Goal: Task Accomplishment & Management: Use online tool/utility

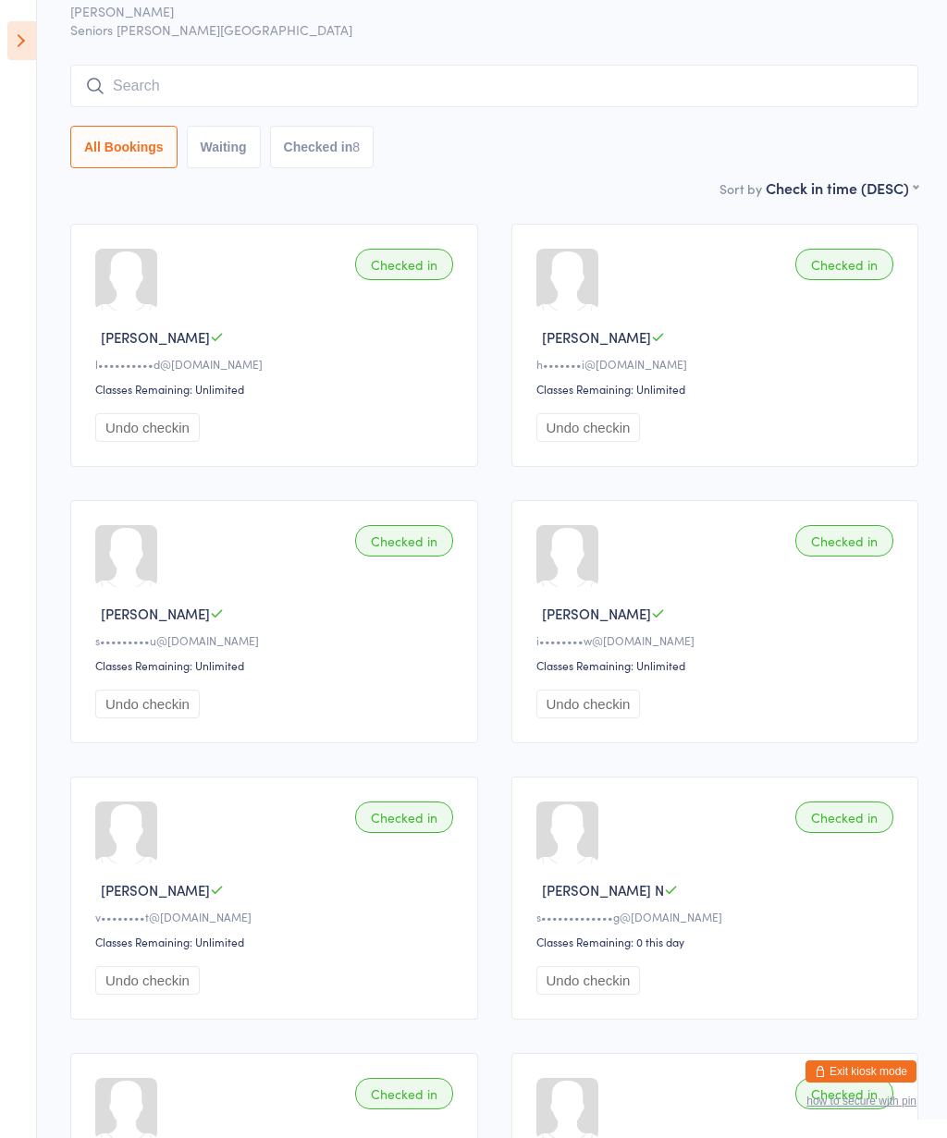
scroll to position [67, 0]
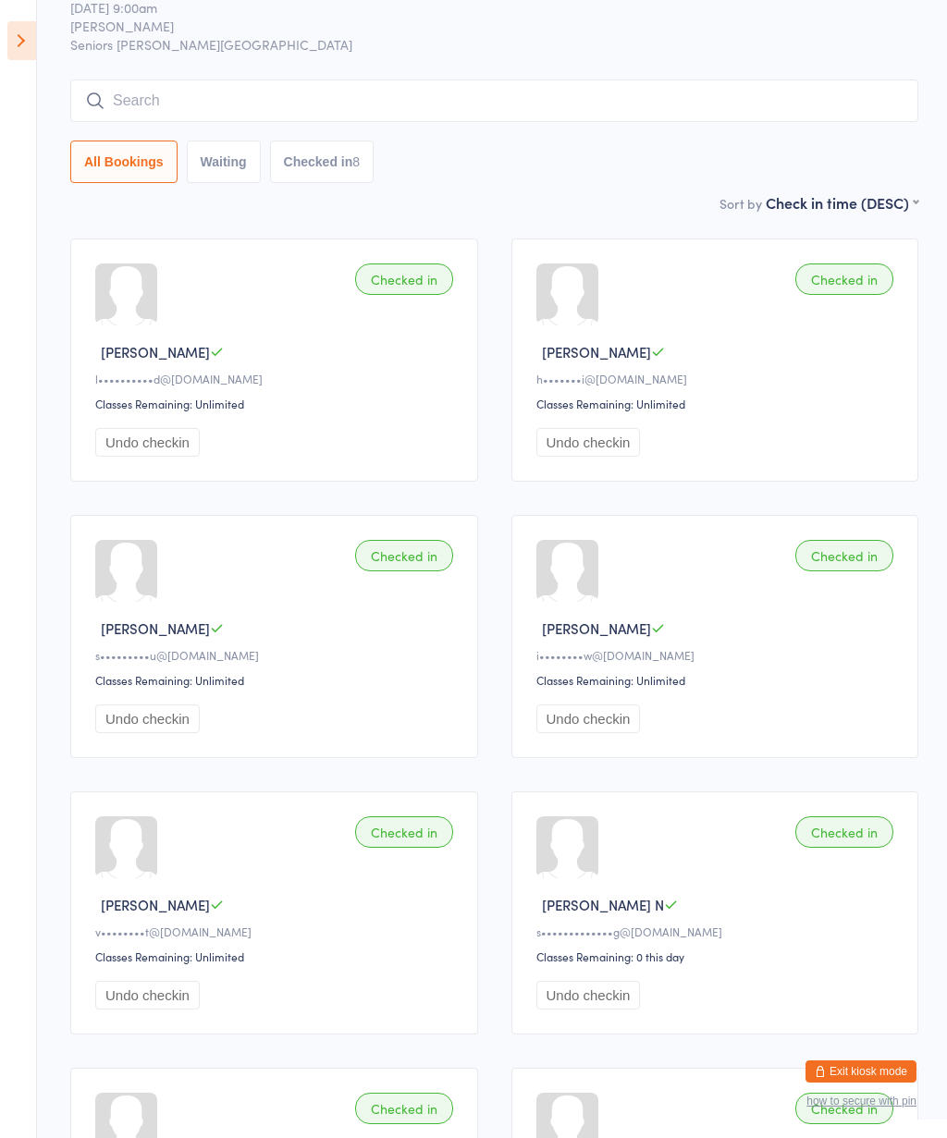
click at [26, 40] on icon at bounding box center [21, 40] width 29 height 39
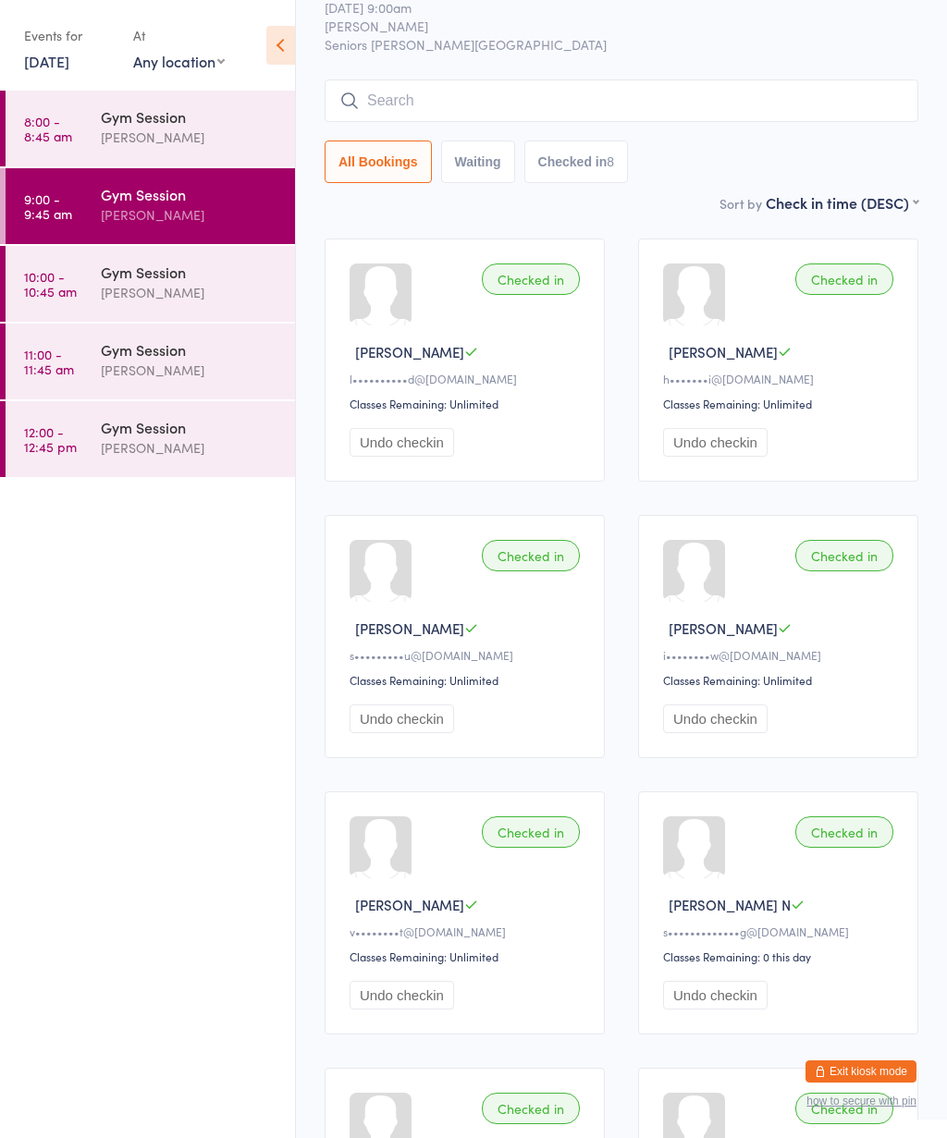
click at [102, 317] on div "Gym Session [PERSON_NAME]" at bounding box center [198, 282] width 194 height 73
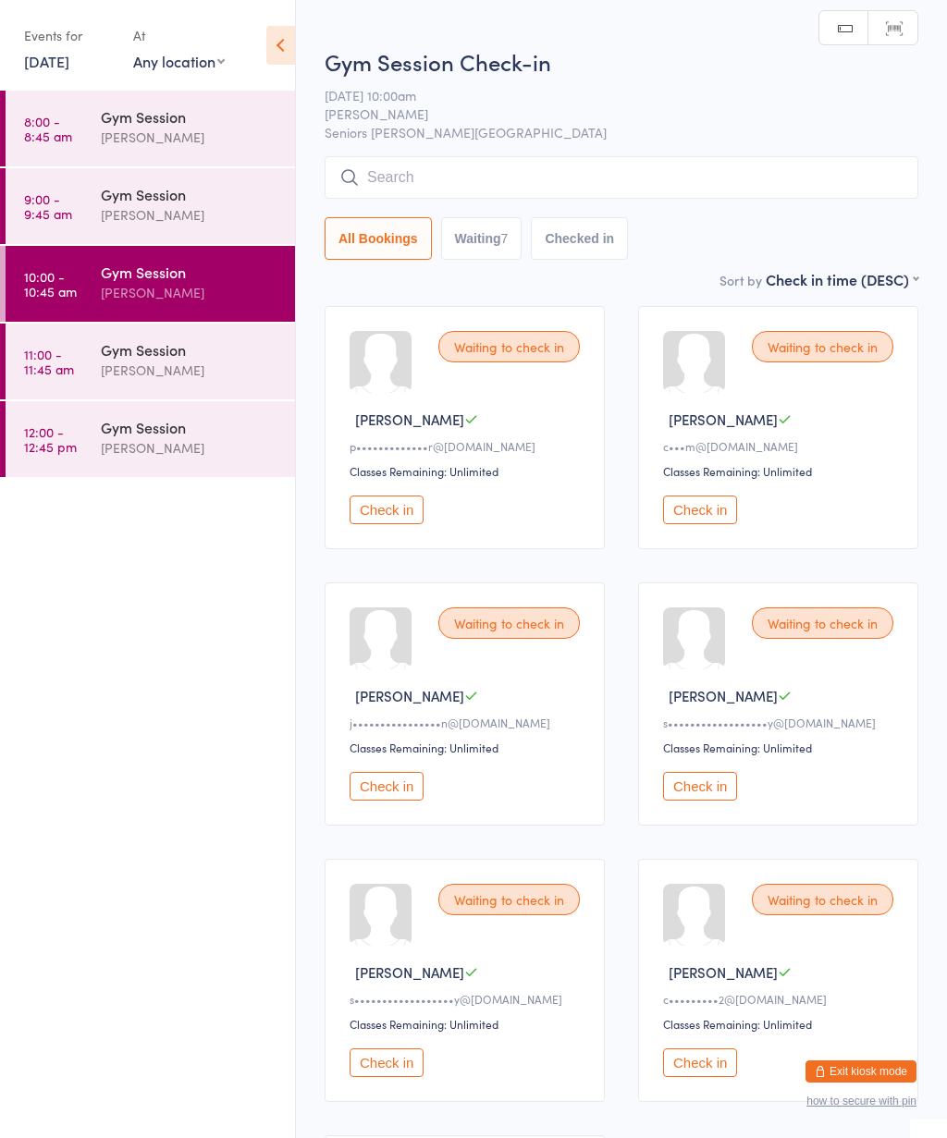
click at [274, 44] on icon at bounding box center [280, 45] width 29 height 39
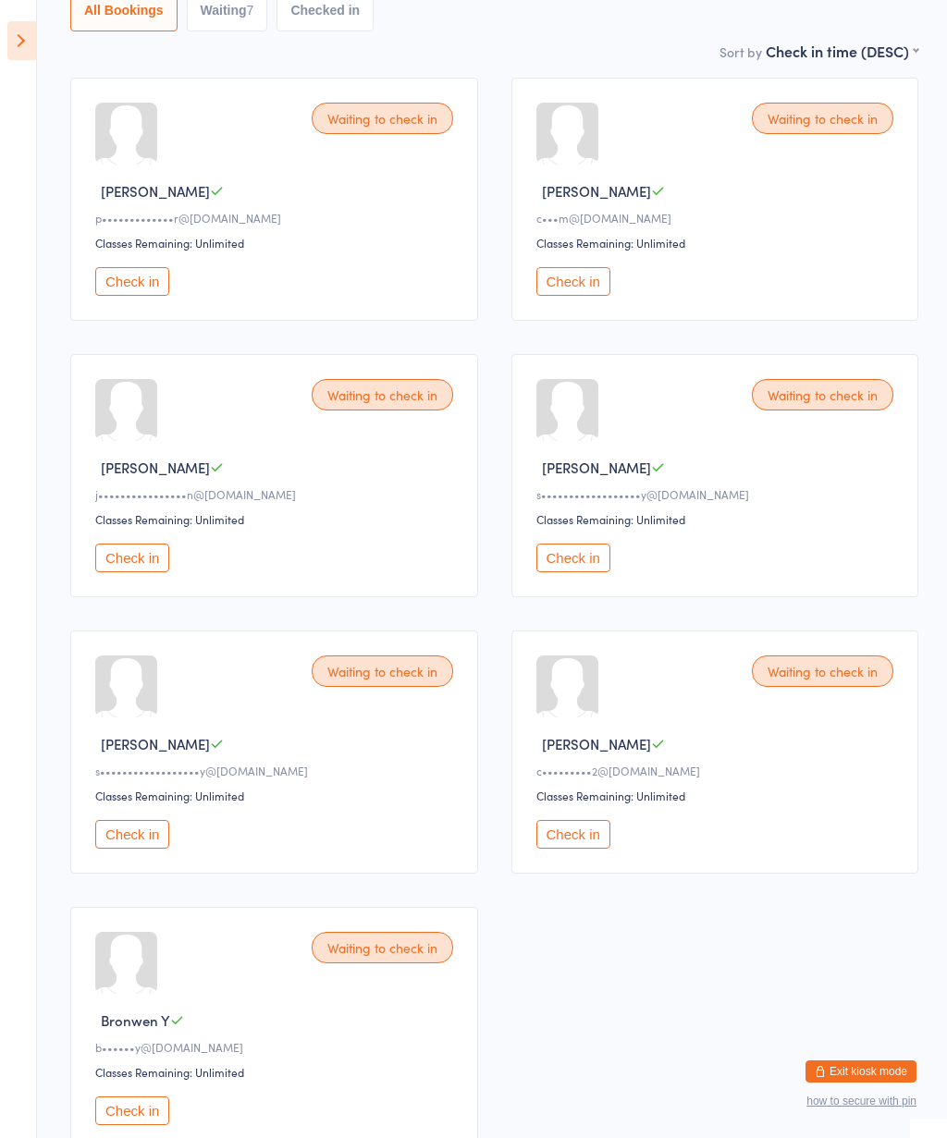
scroll to position [246, 0]
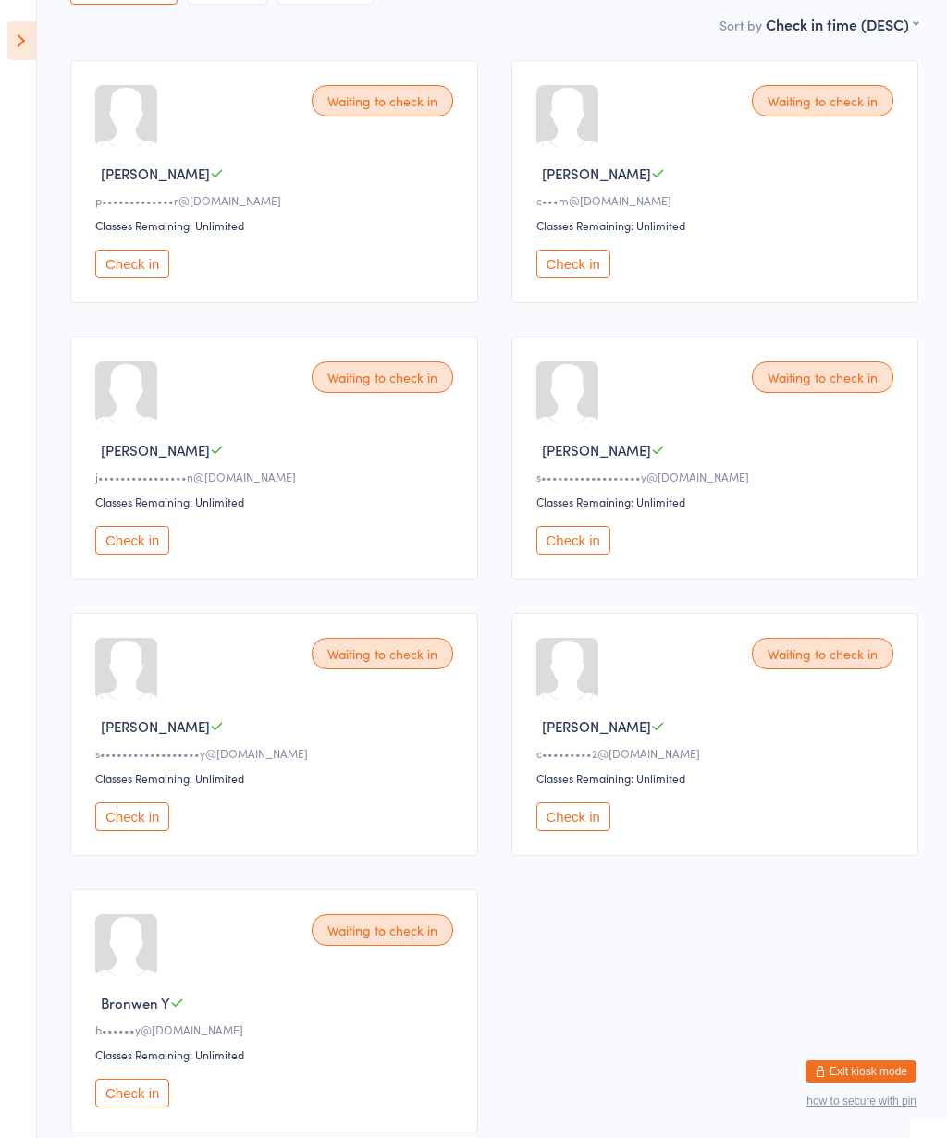
click at [558, 555] on button "Check in" at bounding box center [573, 540] width 74 height 29
click at [141, 555] on button "Check in" at bounding box center [132, 540] width 74 height 29
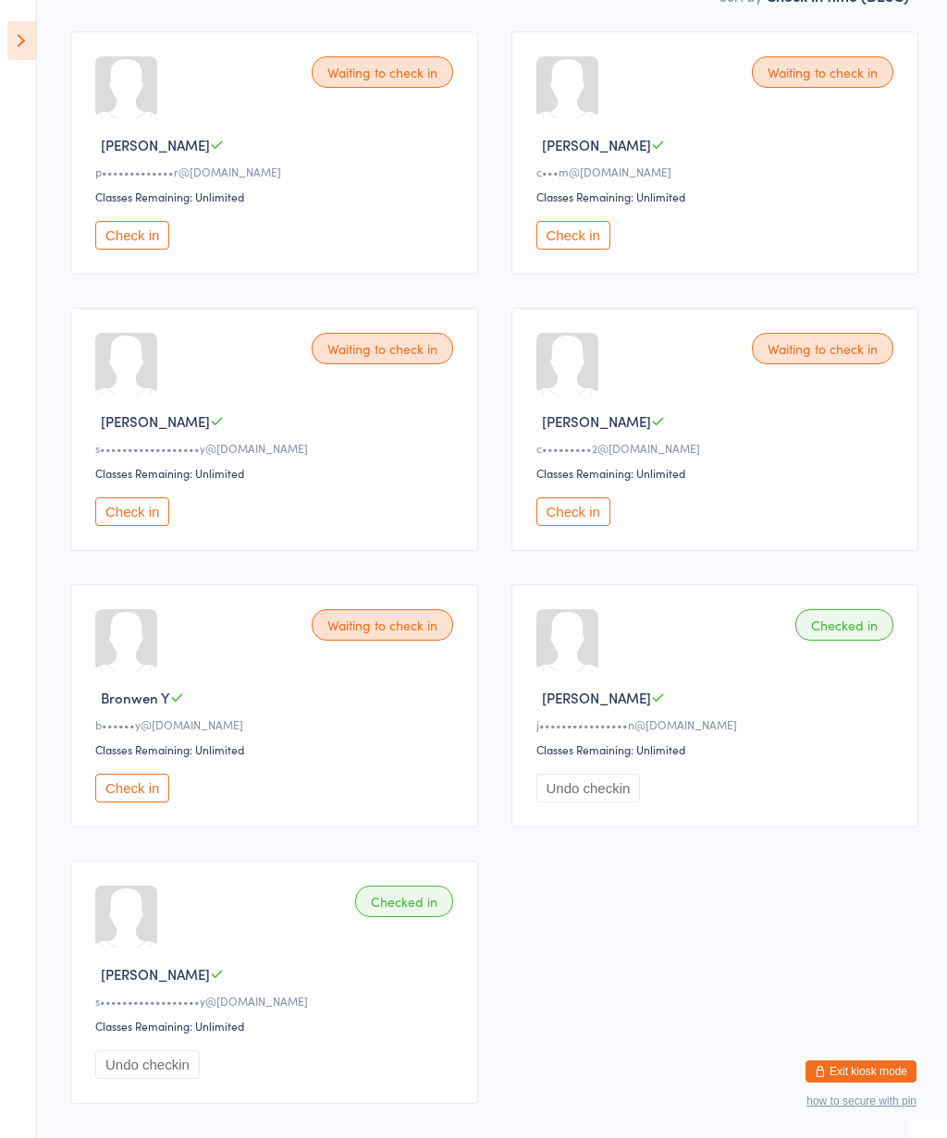
scroll to position [276, 0]
click at [571, 524] on button "Check in" at bounding box center [573, 510] width 74 height 29
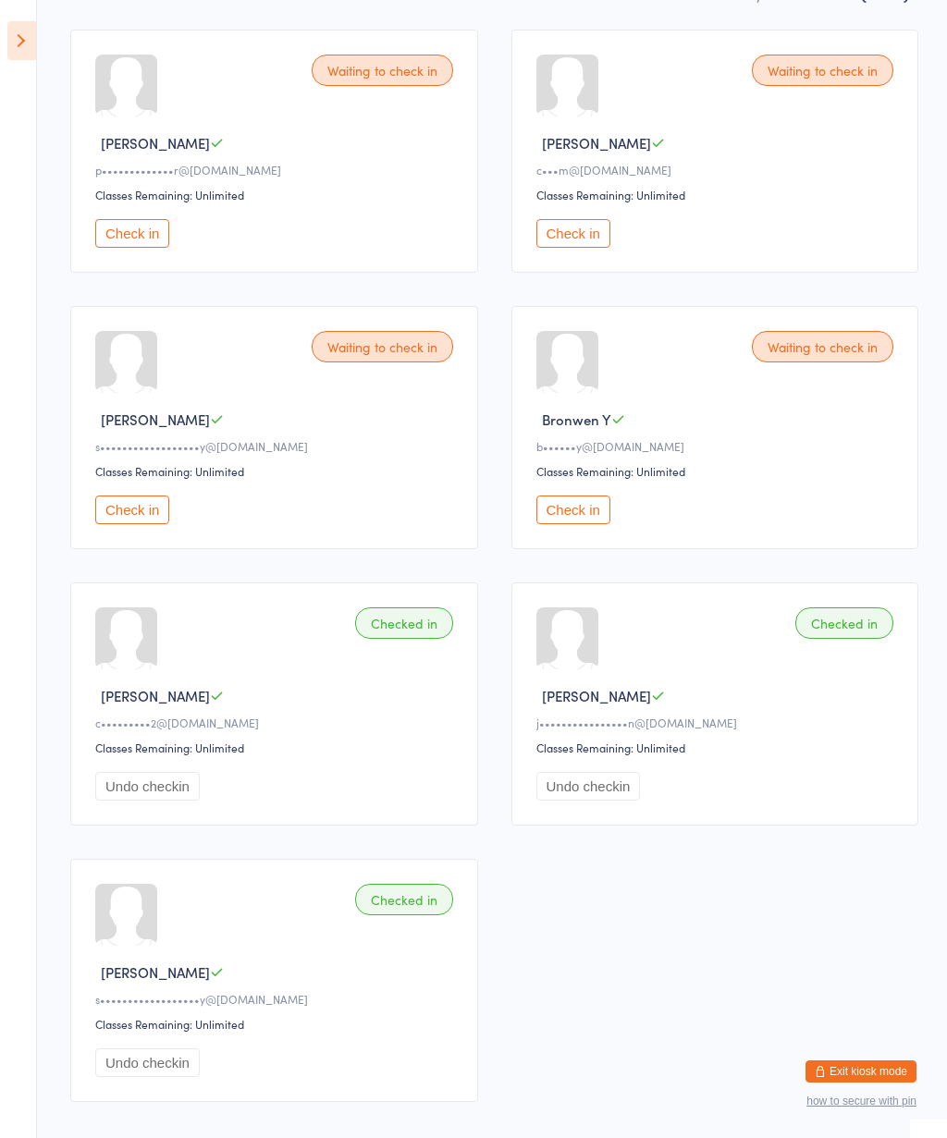
click at [596, 524] on button "Check in" at bounding box center [573, 510] width 74 height 29
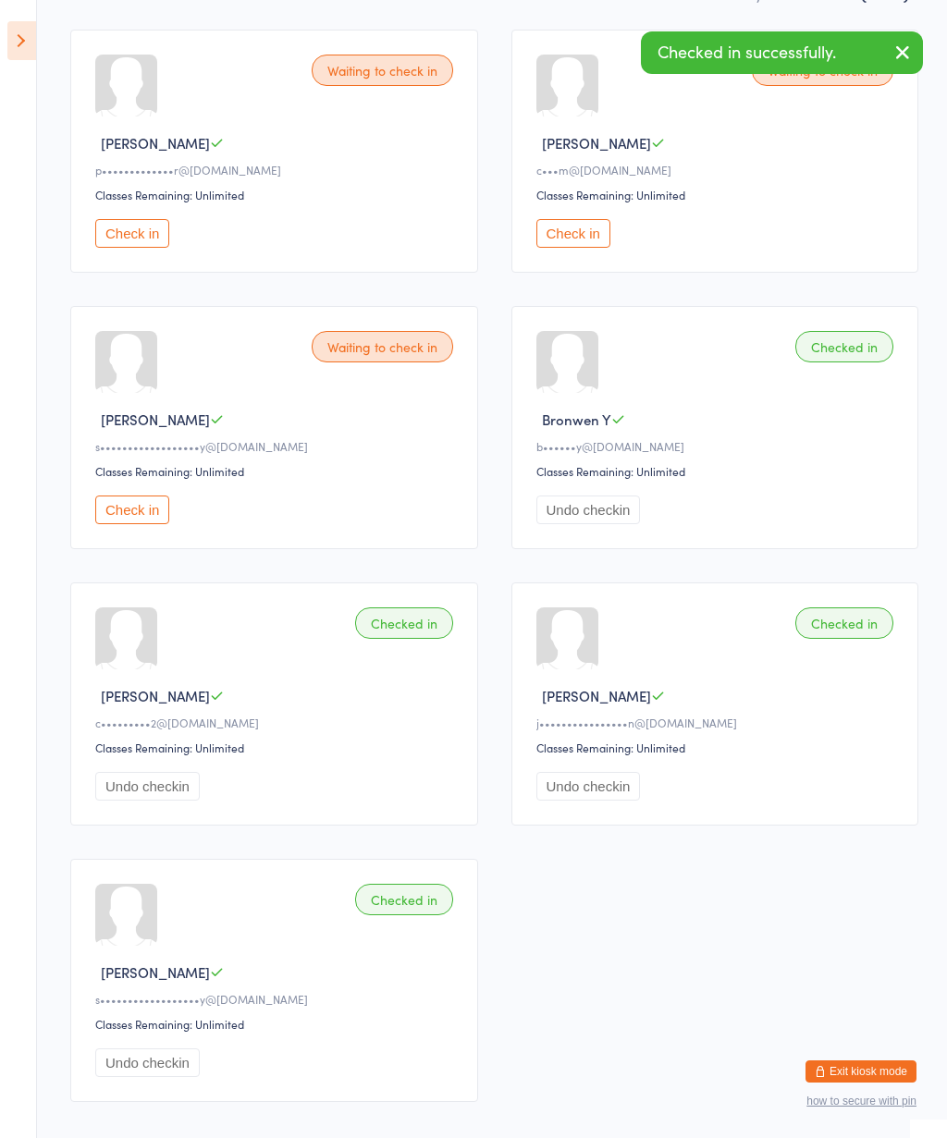
click at [128, 248] on button "Check in" at bounding box center [132, 233] width 74 height 29
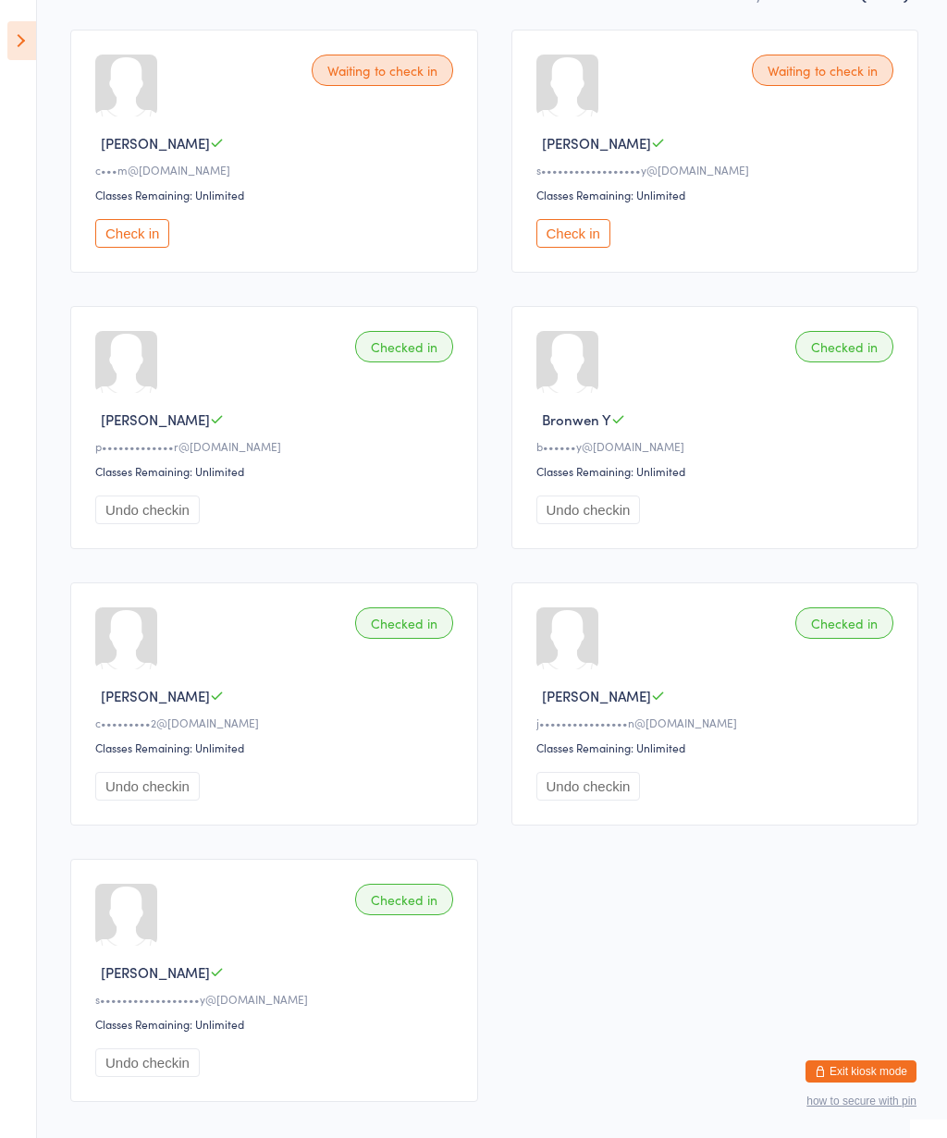
click at [147, 239] on button "Check in" at bounding box center [132, 233] width 74 height 29
click at [28, 40] on icon at bounding box center [21, 40] width 29 height 39
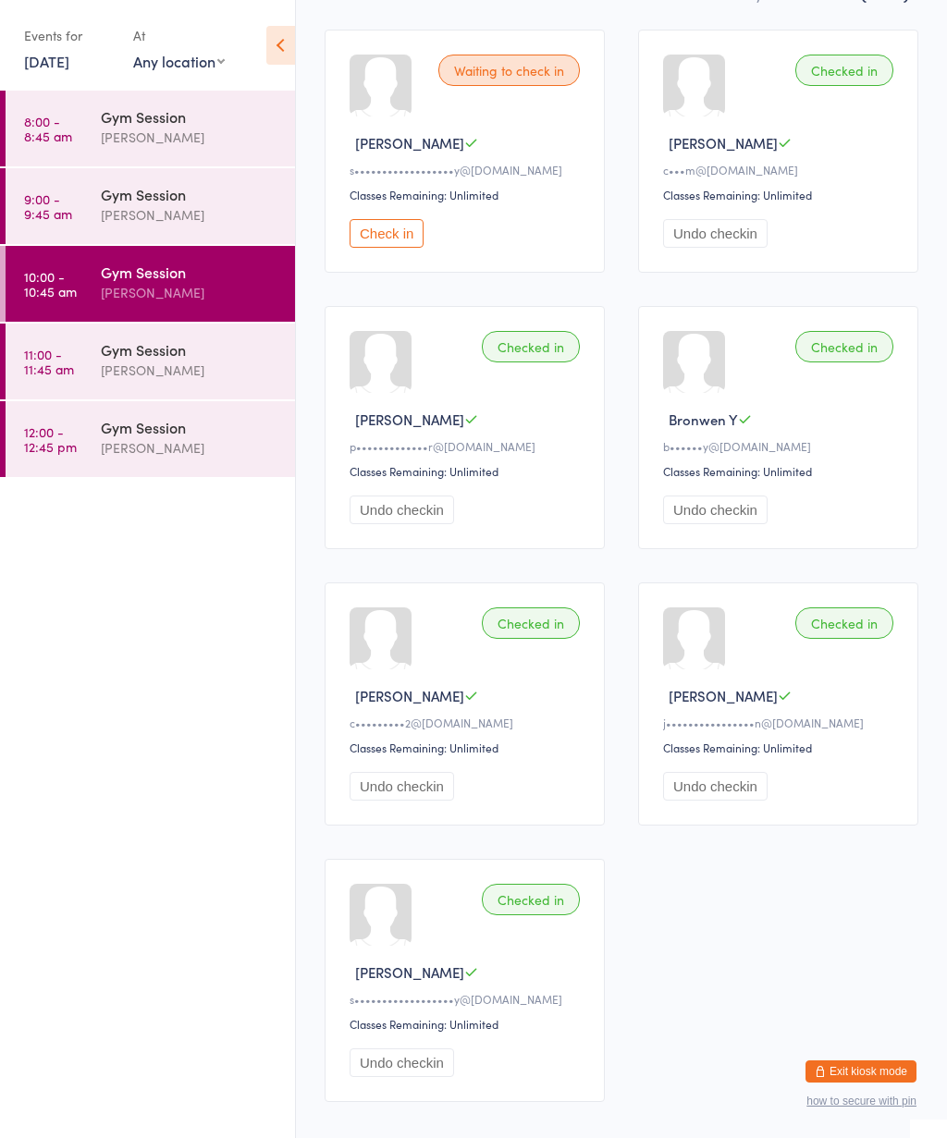
click at [60, 360] on time "11:00 - 11:45 am" at bounding box center [49, 362] width 50 height 30
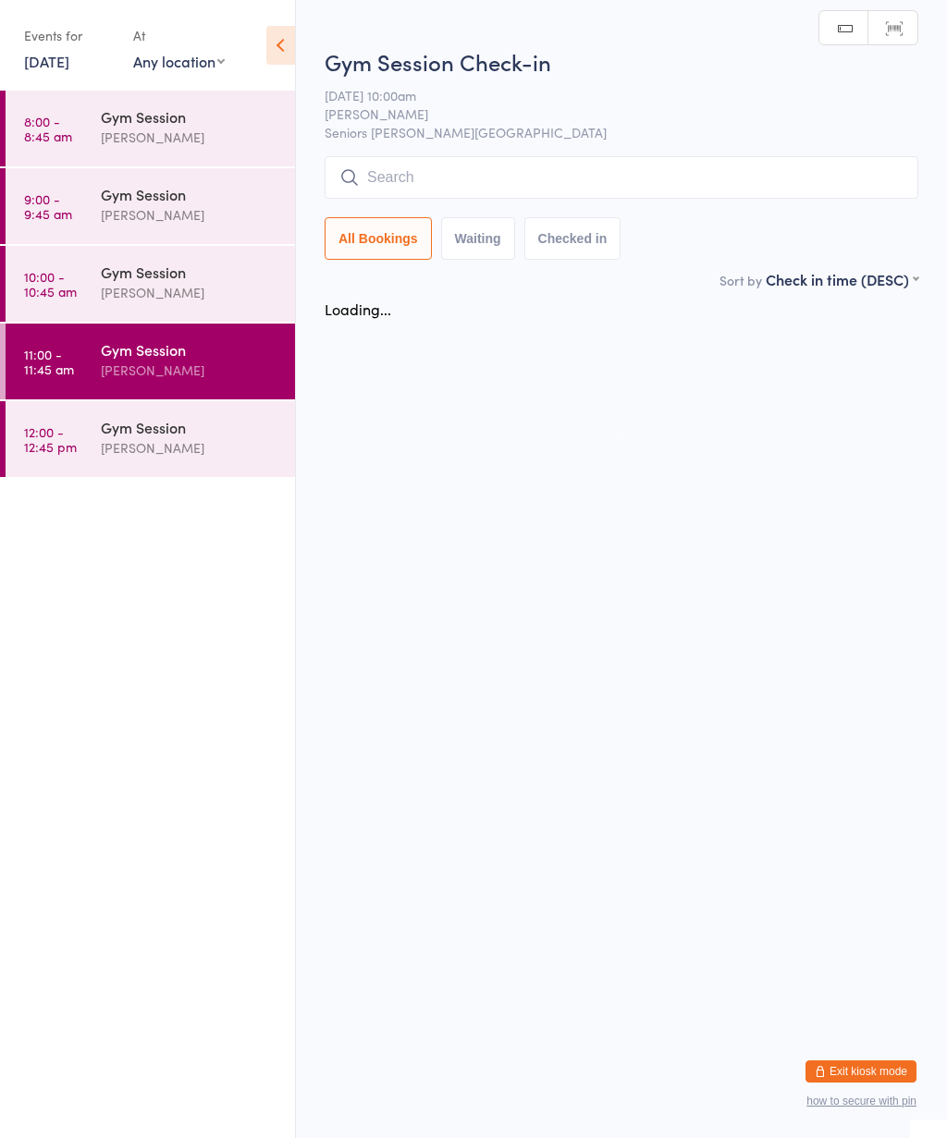
click at [280, 42] on icon at bounding box center [280, 45] width 29 height 39
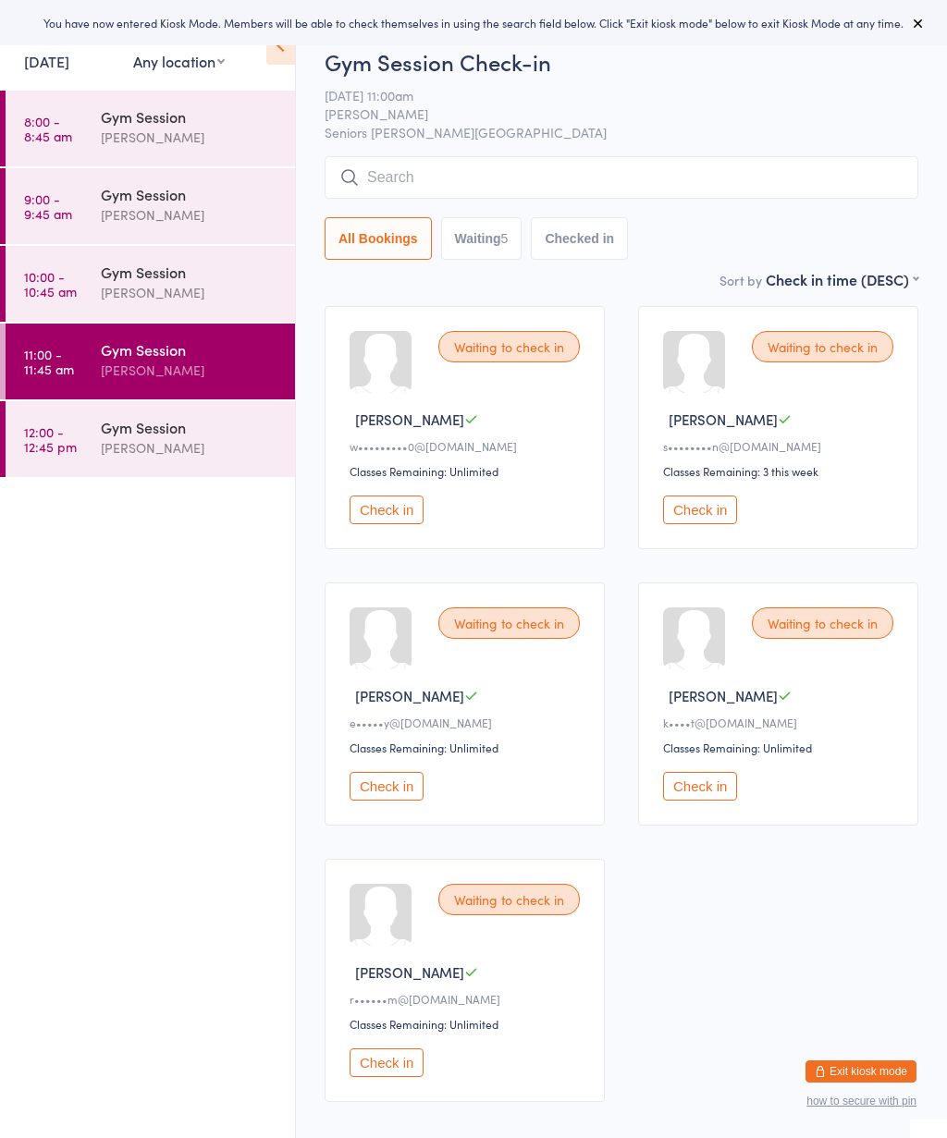
click at [918, 18] on icon at bounding box center [918, 23] width 15 height 15
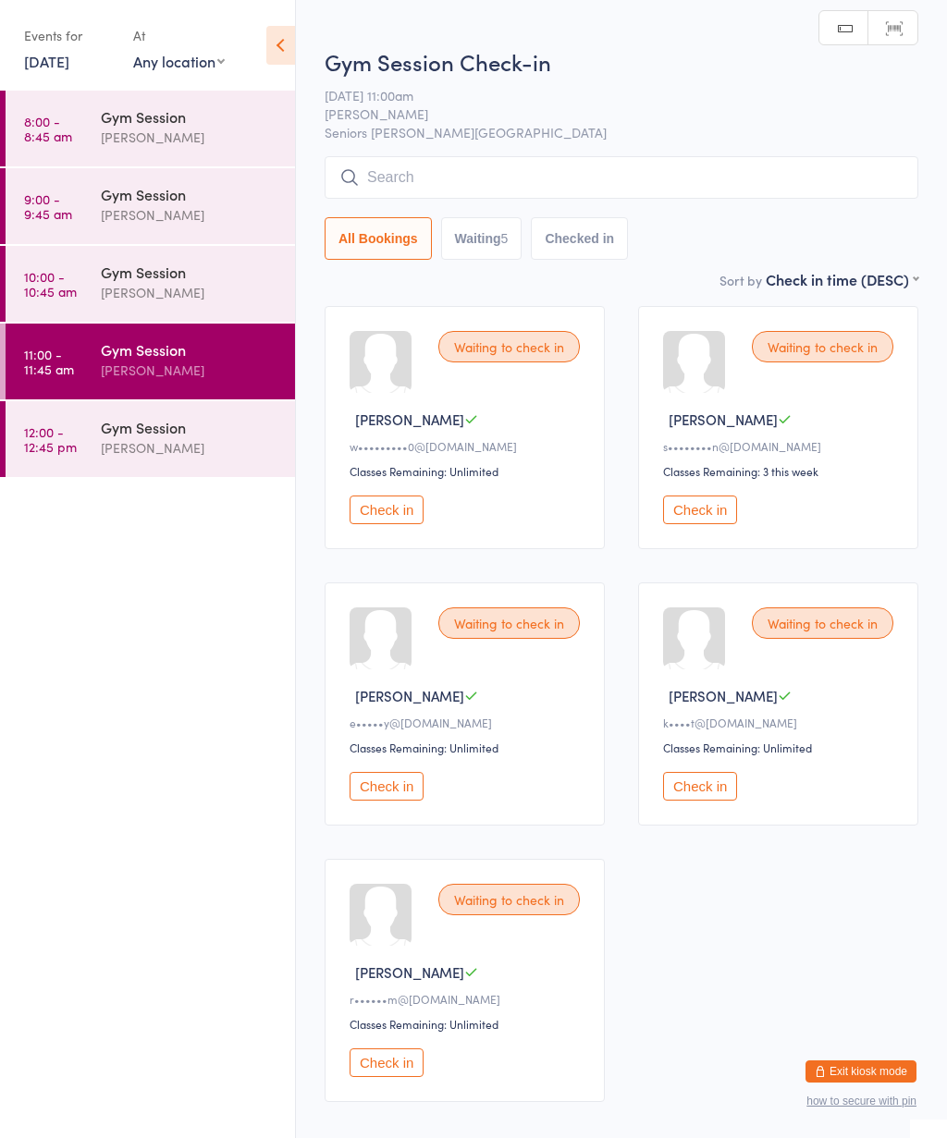
click at [294, 40] on icon at bounding box center [280, 45] width 29 height 39
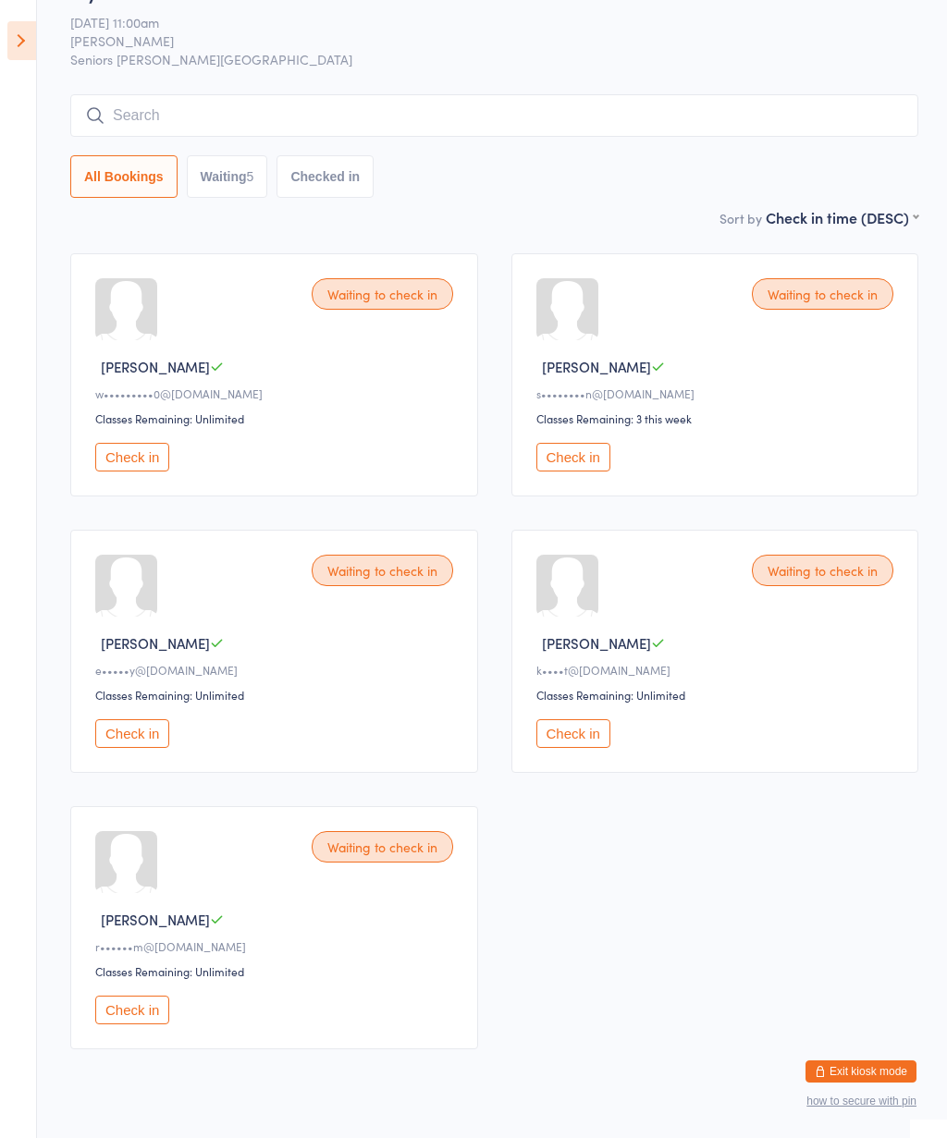
scroll to position [49, 0]
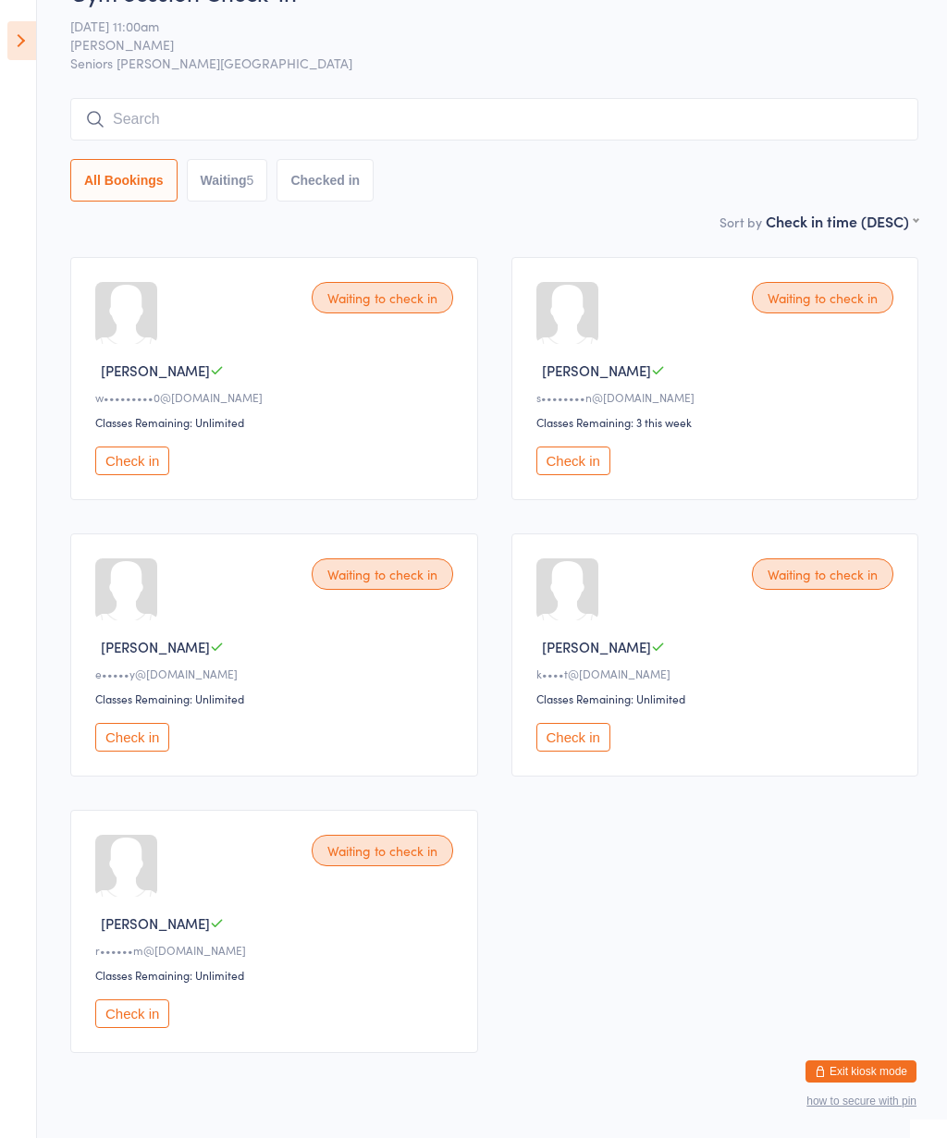
click at [27, 40] on icon at bounding box center [21, 40] width 29 height 39
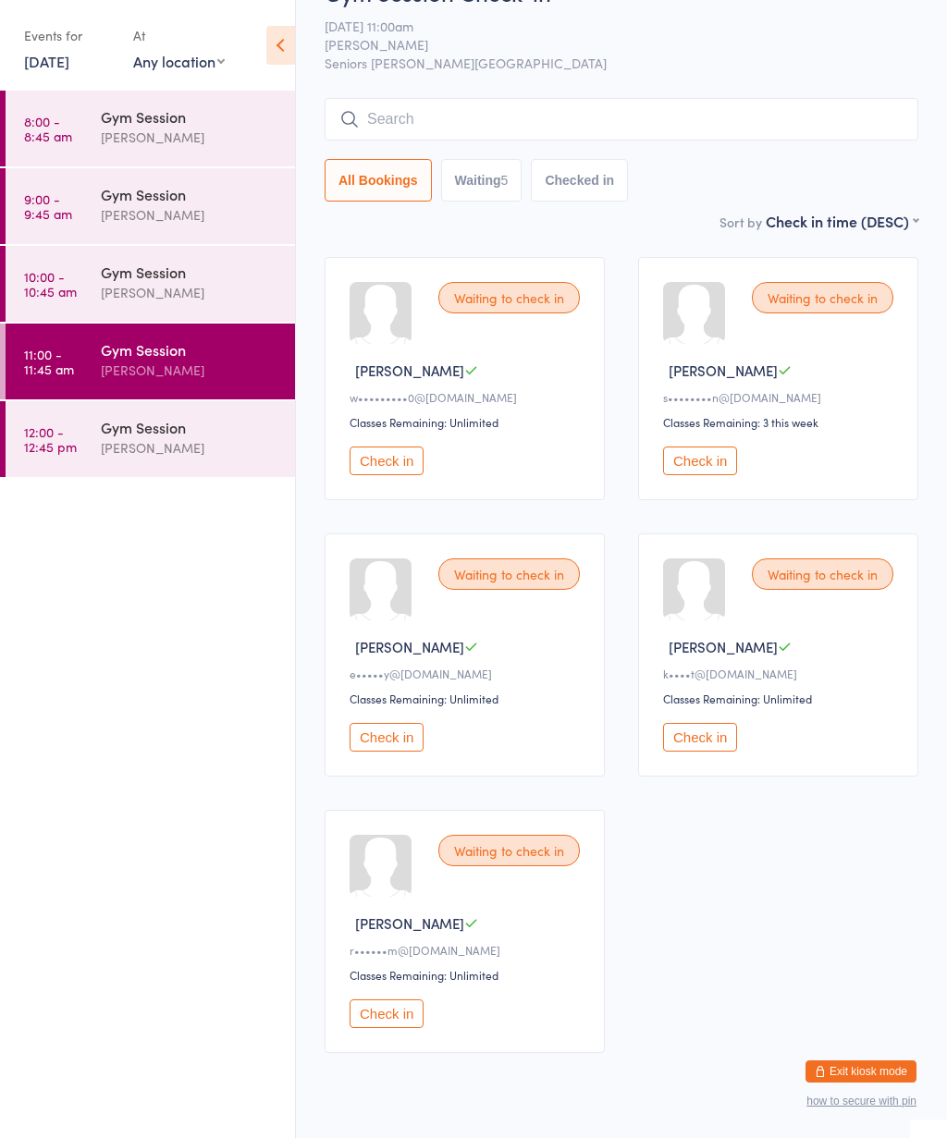
click at [167, 444] on div "[PERSON_NAME]" at bounding box center [190, 447] width 178 height 21
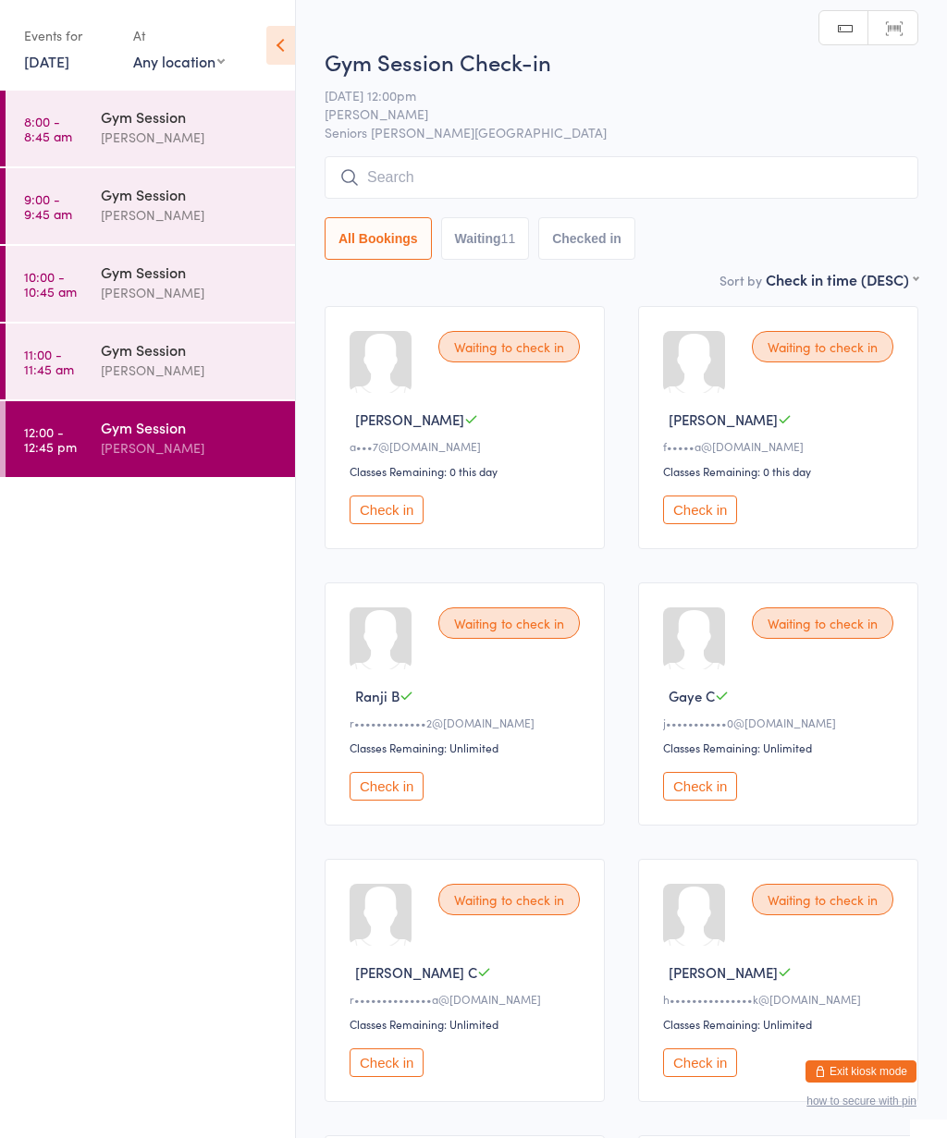
click at [162, 368] on div "[PERSON_NAME]" at bounding box center [190, 370] width 178 height 21
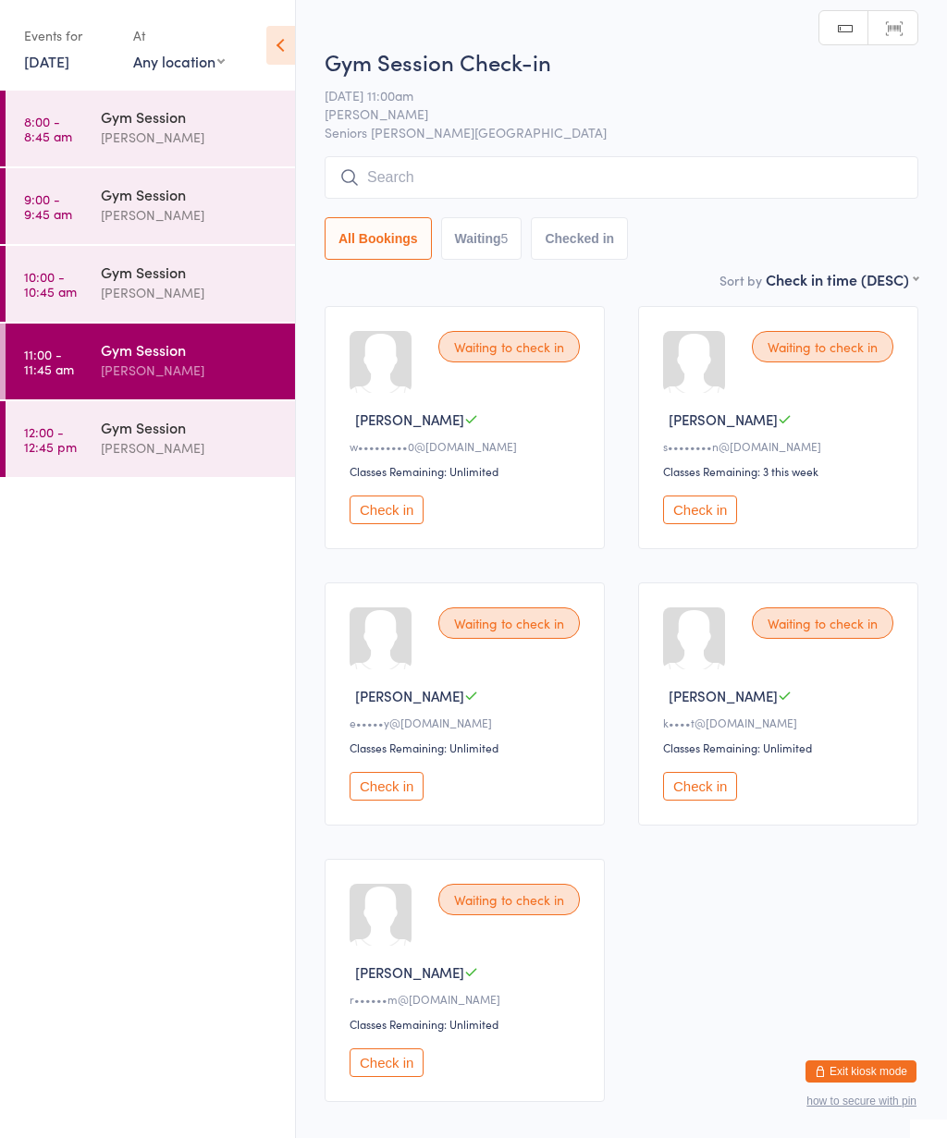
click at [285, 43] on icon at bounding box center [280, 45] width 29 height 39
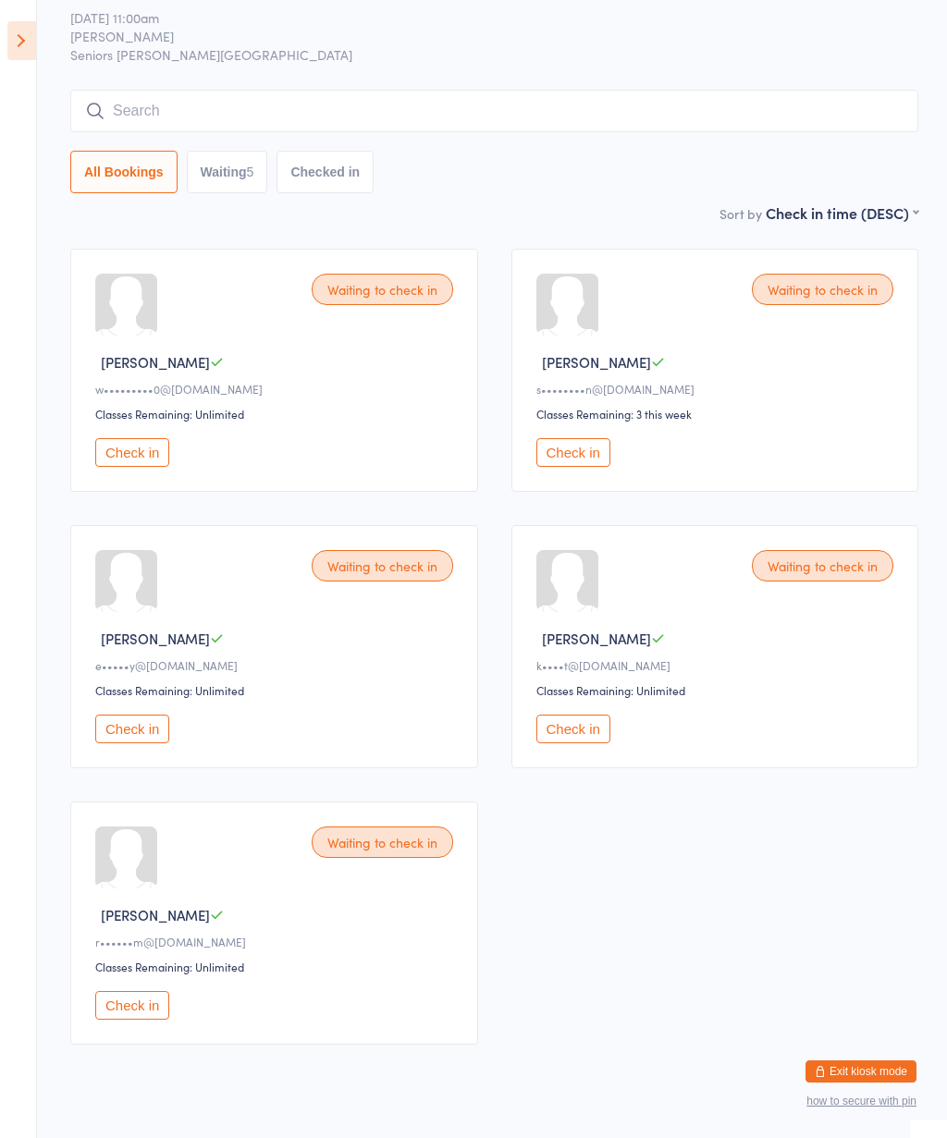
scroll to position [56, 0]
click at [125, 1021] on button "Check in" at bounding box center [132, 1006] width 74 height 29
click at [132, 744] on button "Check in" at bounding box center [132, 730] width 74 height 29
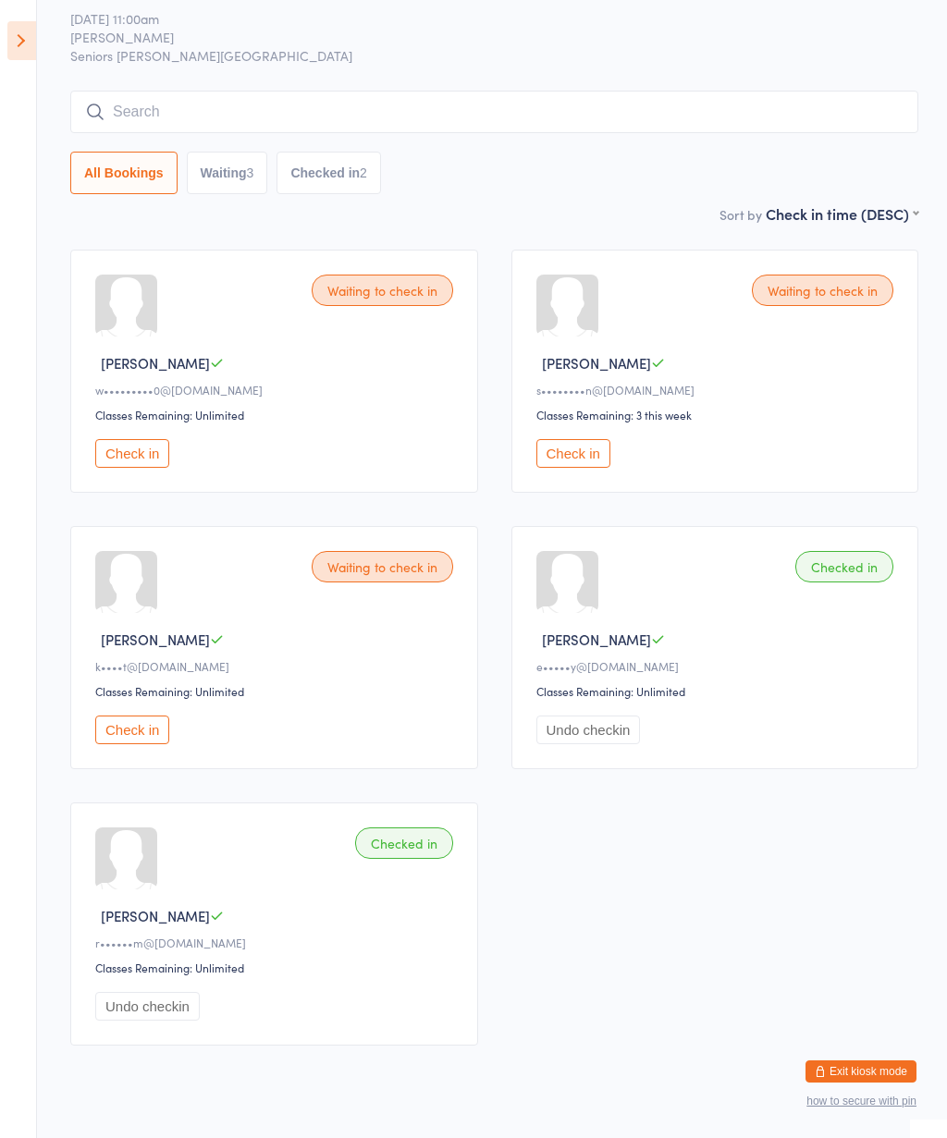
click at [169, 454] on button "Check in" at bounding box center [132, 453] width 74 height 29
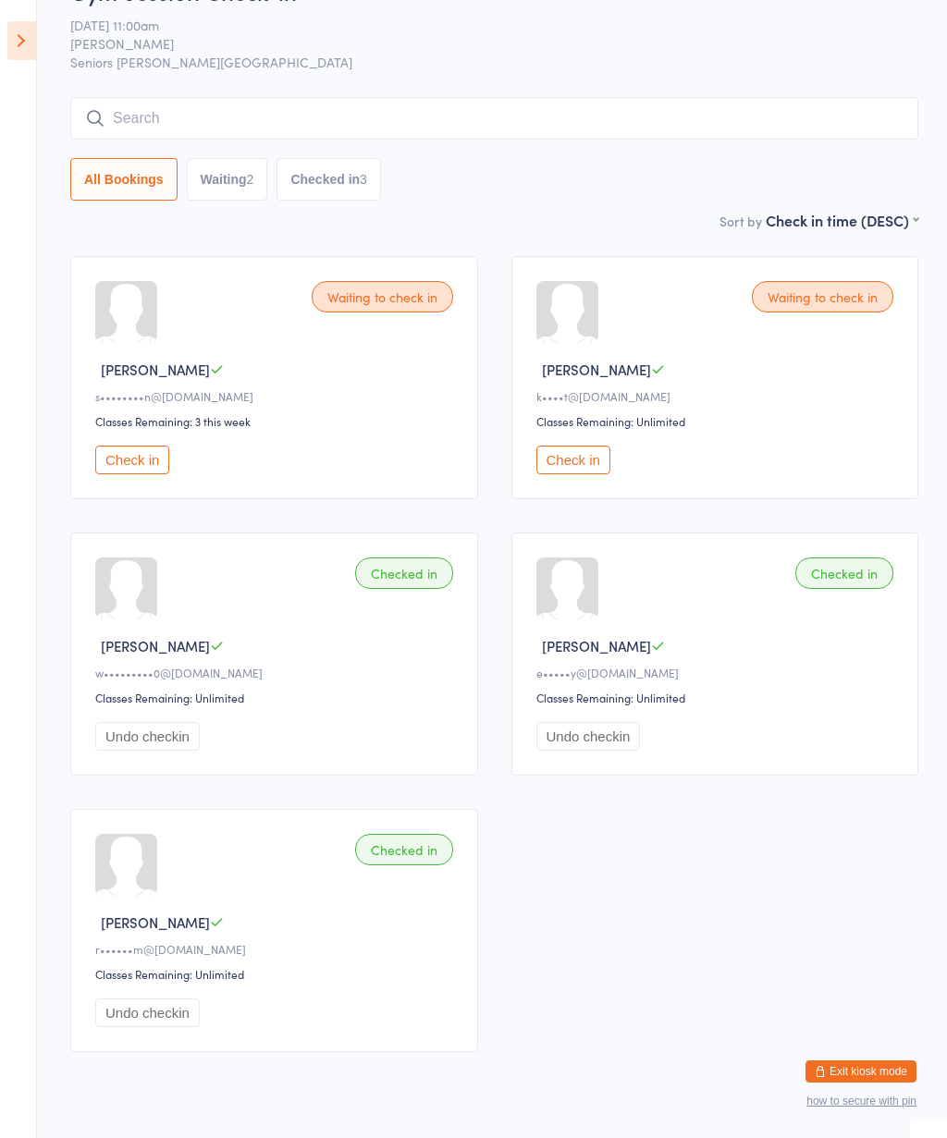
scroll to position [47, 0]
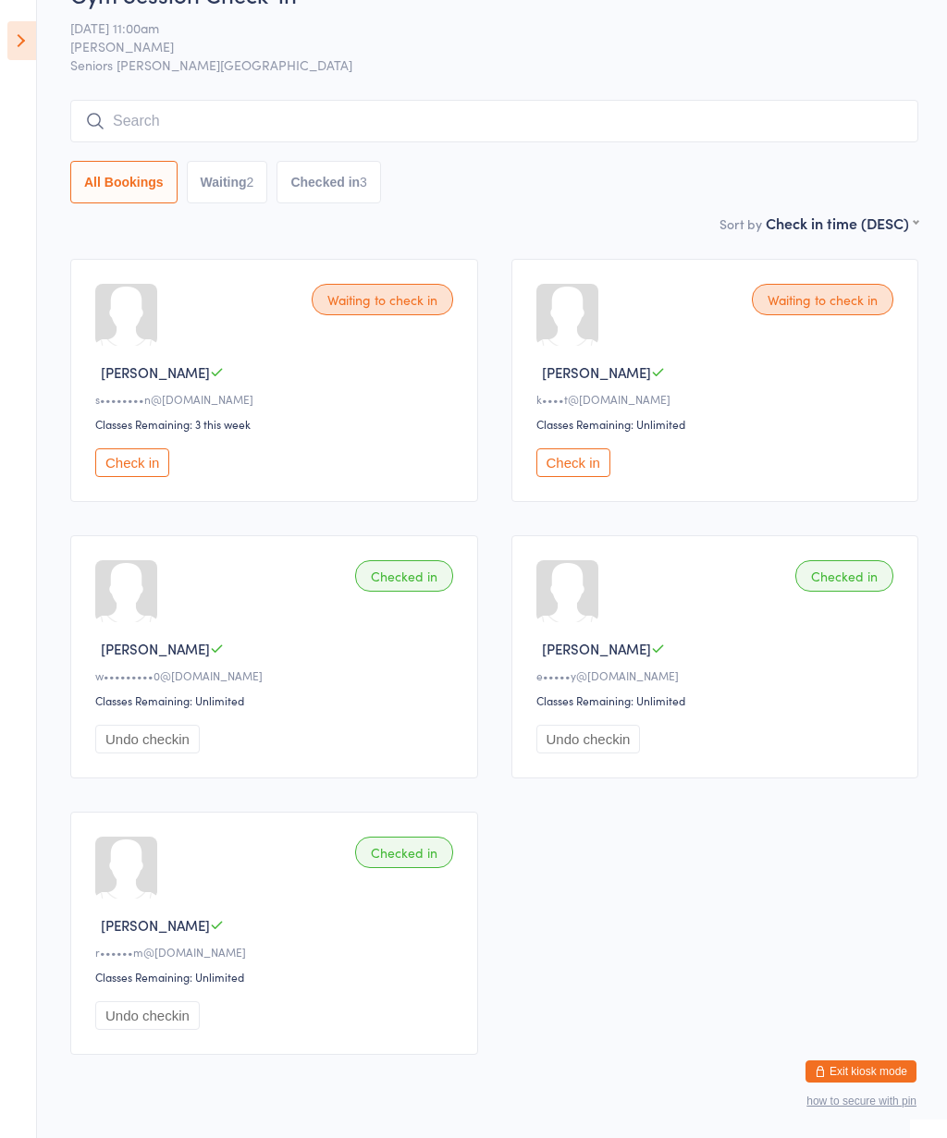
click at [599, 473] on button "Check in" at bounding box center [573, 462] width 74 height 29
